Goal: Information Seeking & Learning: Learn about a topic

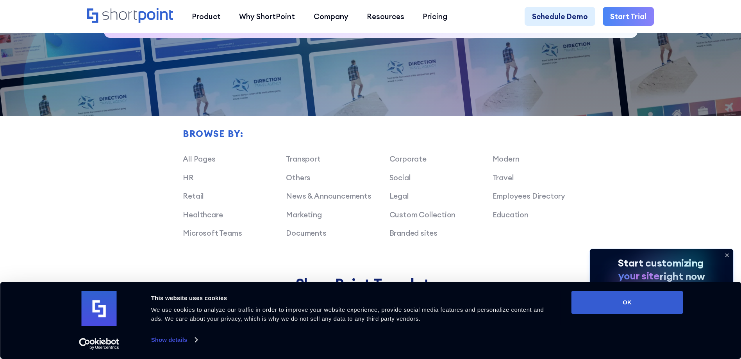
scroll to position [625, 0]
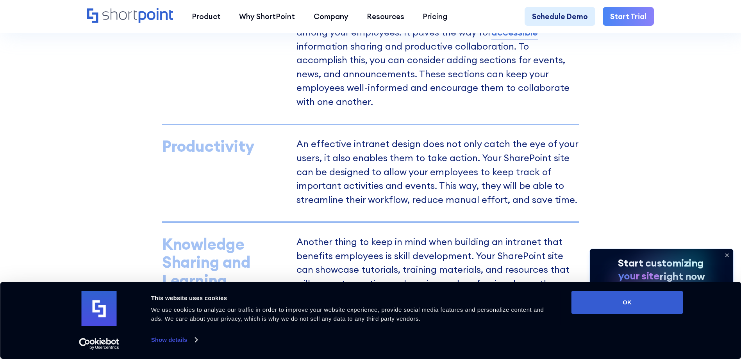
scroll to position [469, 0]
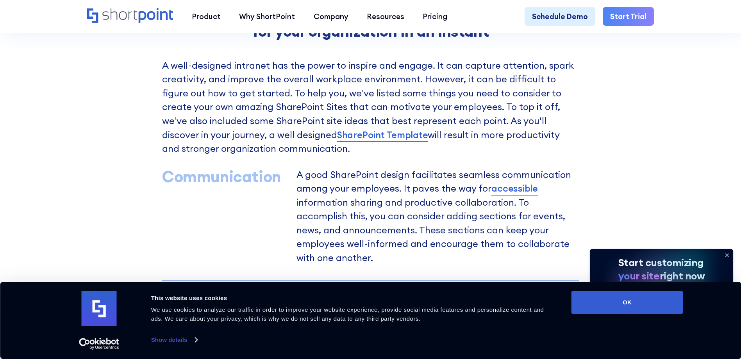
click at [728, 254] on icon at bounding box center [726, 255] width 12 height 12
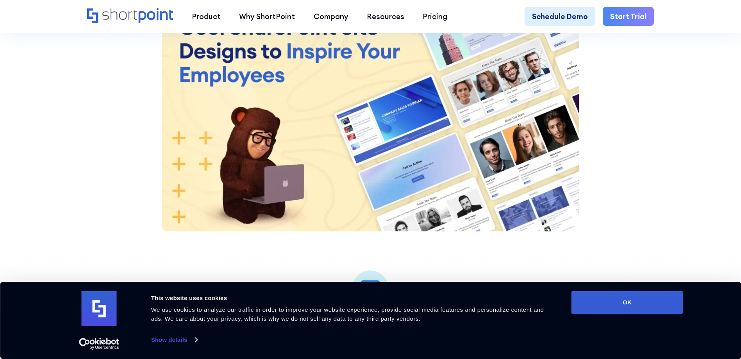
scroll to position [1093, 0]
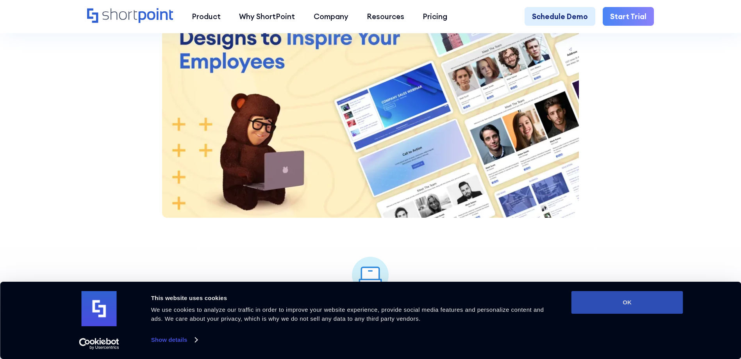
click at [572, 294] on button "OK" at bounding box center [627, 302] width 112 height 23
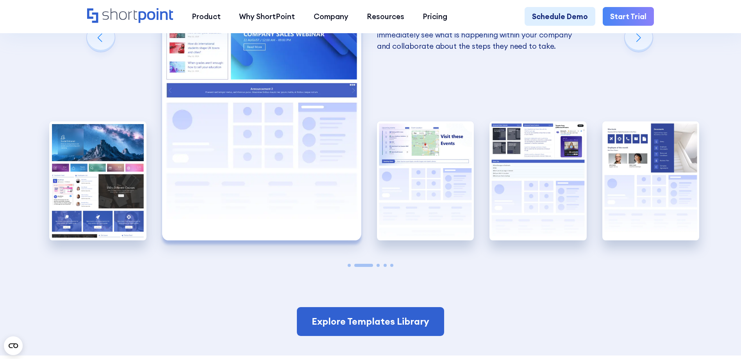
scroll to position [1562, 0]
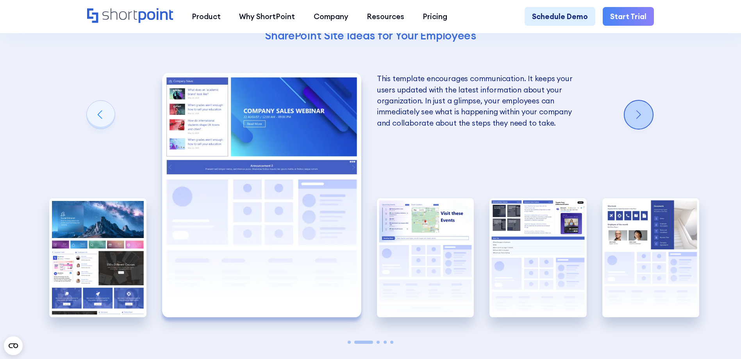
click at [642, 129] on div "Next slide" at bounding box center [638, 115] width 28 height 28
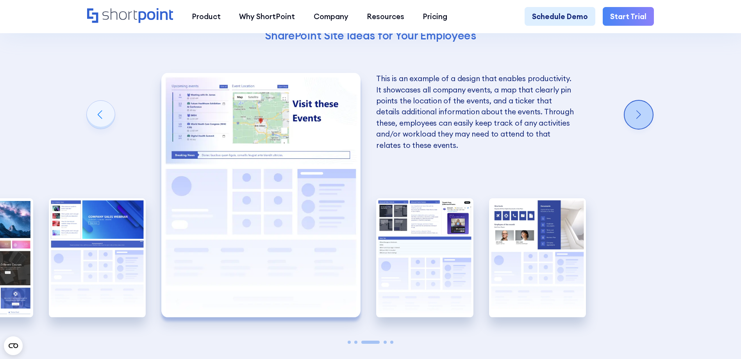
click at [642, 129] on div "Next slide" at bounding box center [638, 115] width 28 height 28
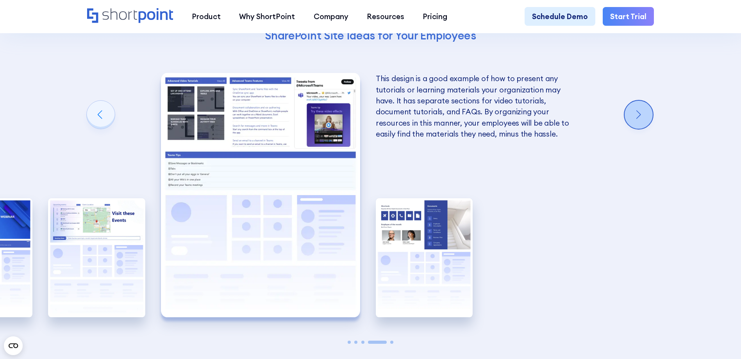
click at [642, 129] on div "Next slide" at bounding box center [638, 115] width 28 height 28
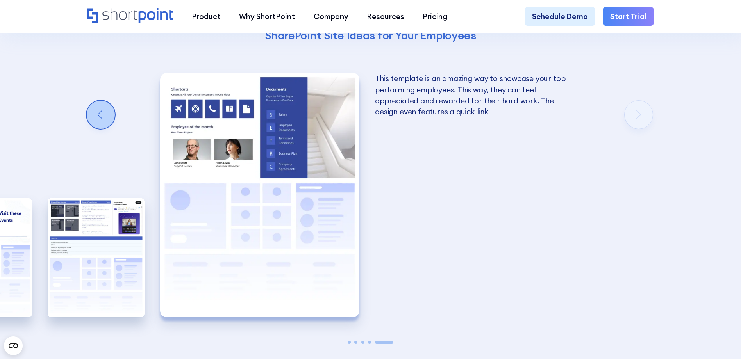
click at [103, 127] on div "Previous slide" at bounding box center [101, 115] width 28 height 28
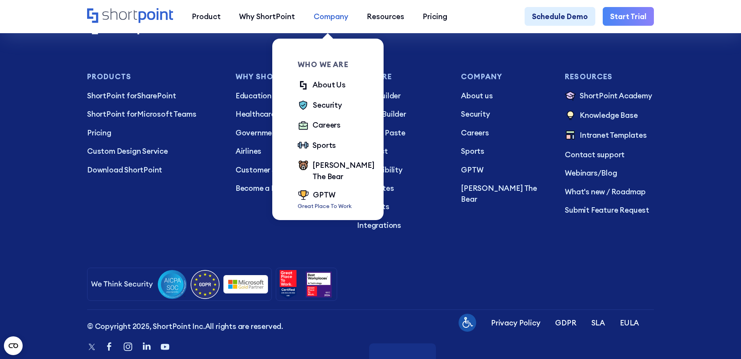
scroll to position [3133, 0]
